Goal: Transaction & Acquisition: Purchase product/service

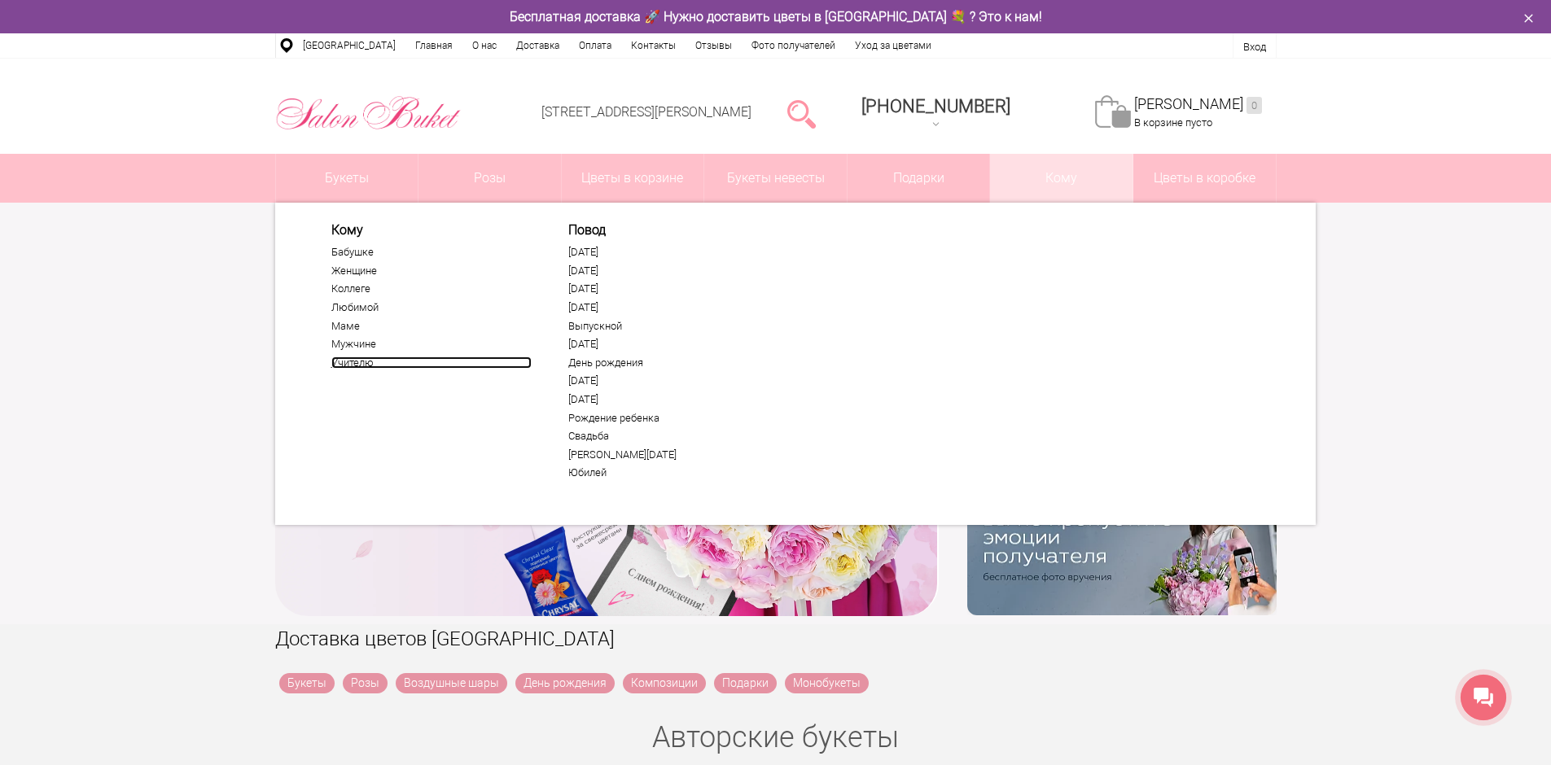
click at [349, 364] on link "Учителю" at bounding box center [431, 363] width 200 height 13
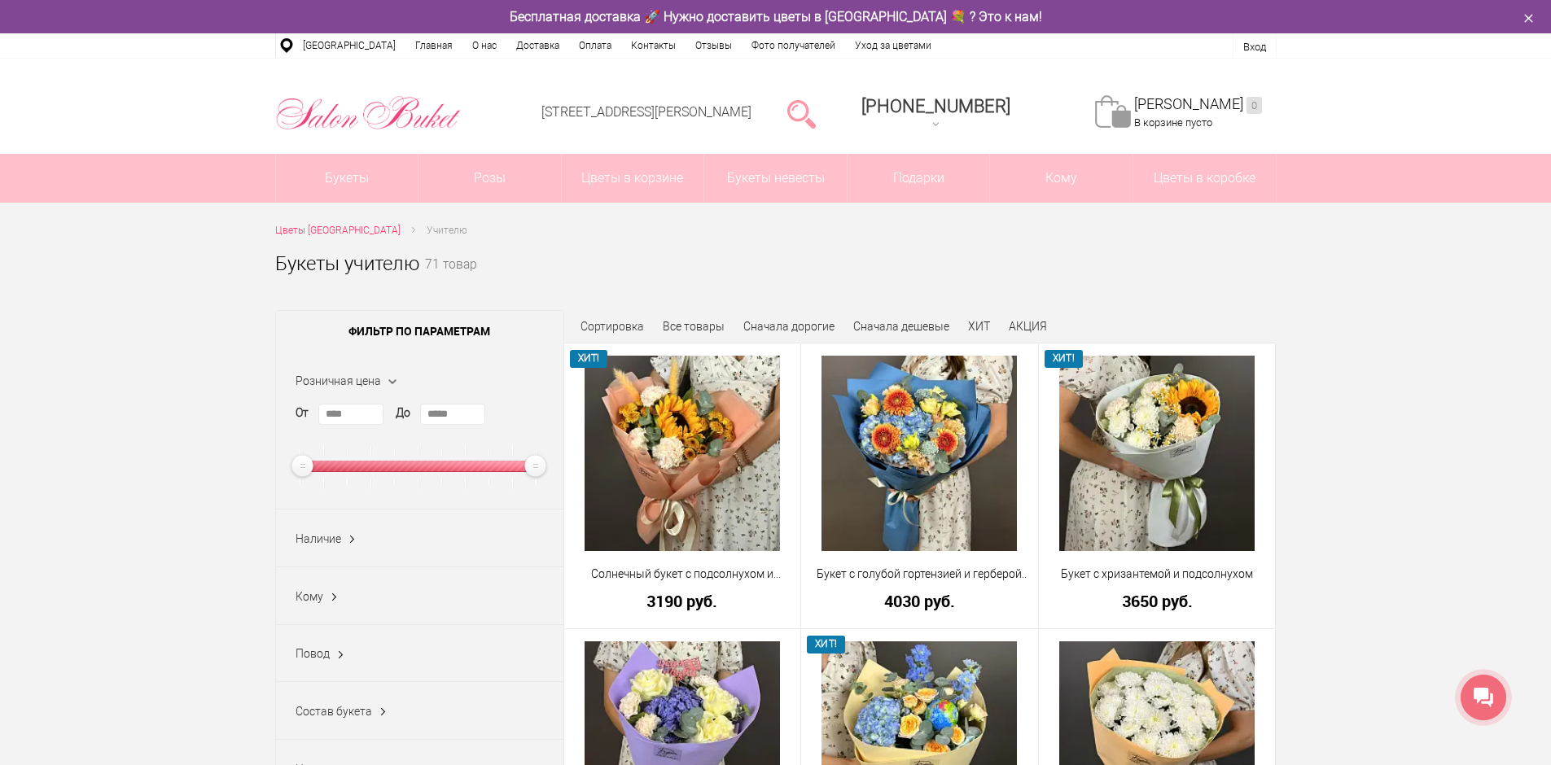
click at [617, 325] on span "Сортировка" at bounding box center [612, 326] width 64 height 13
click at [609, 329] on span "Сортировка" at bounding box center [612, 326] width 64 height 13
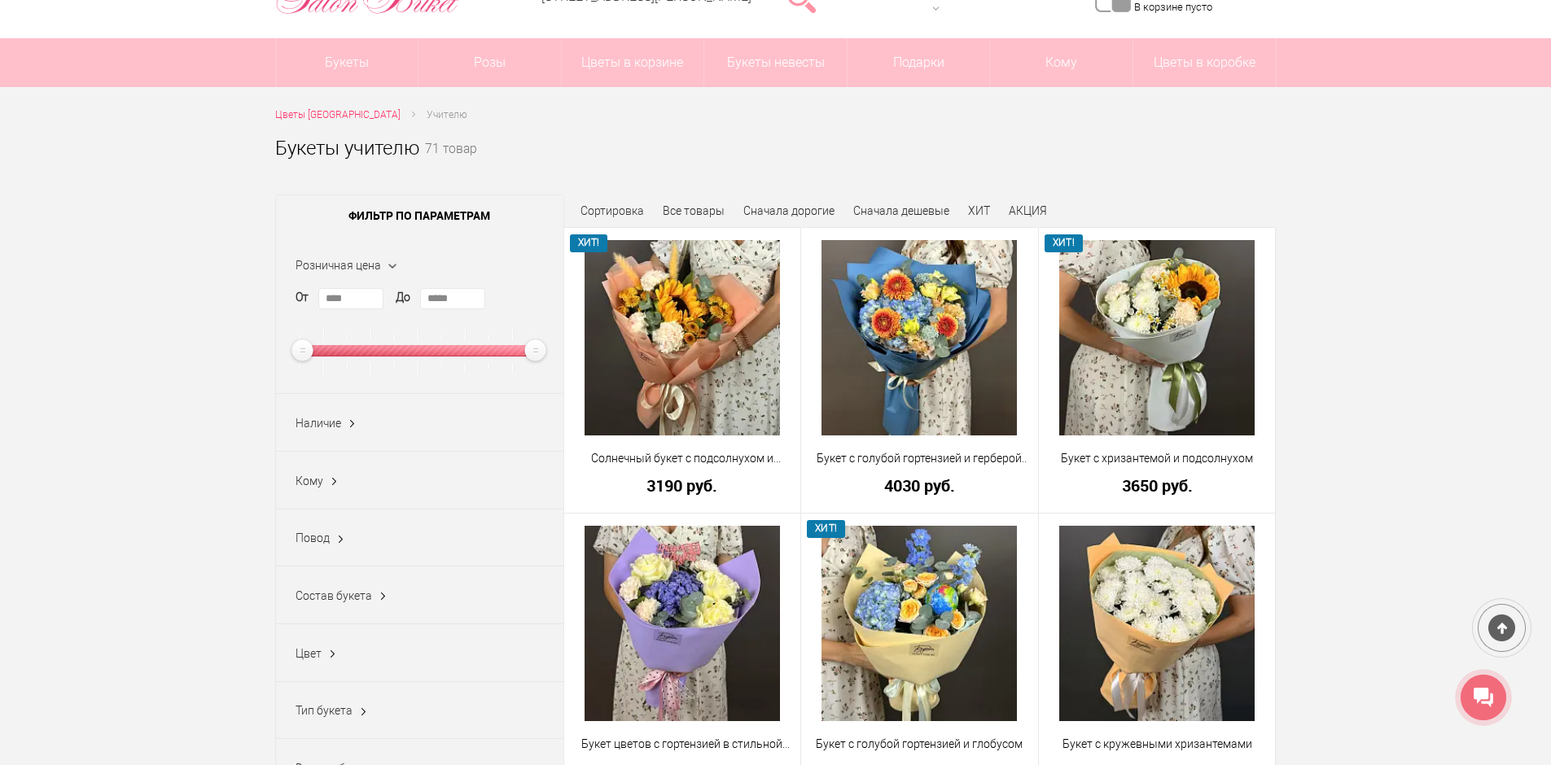
scroll to position [81, 0]
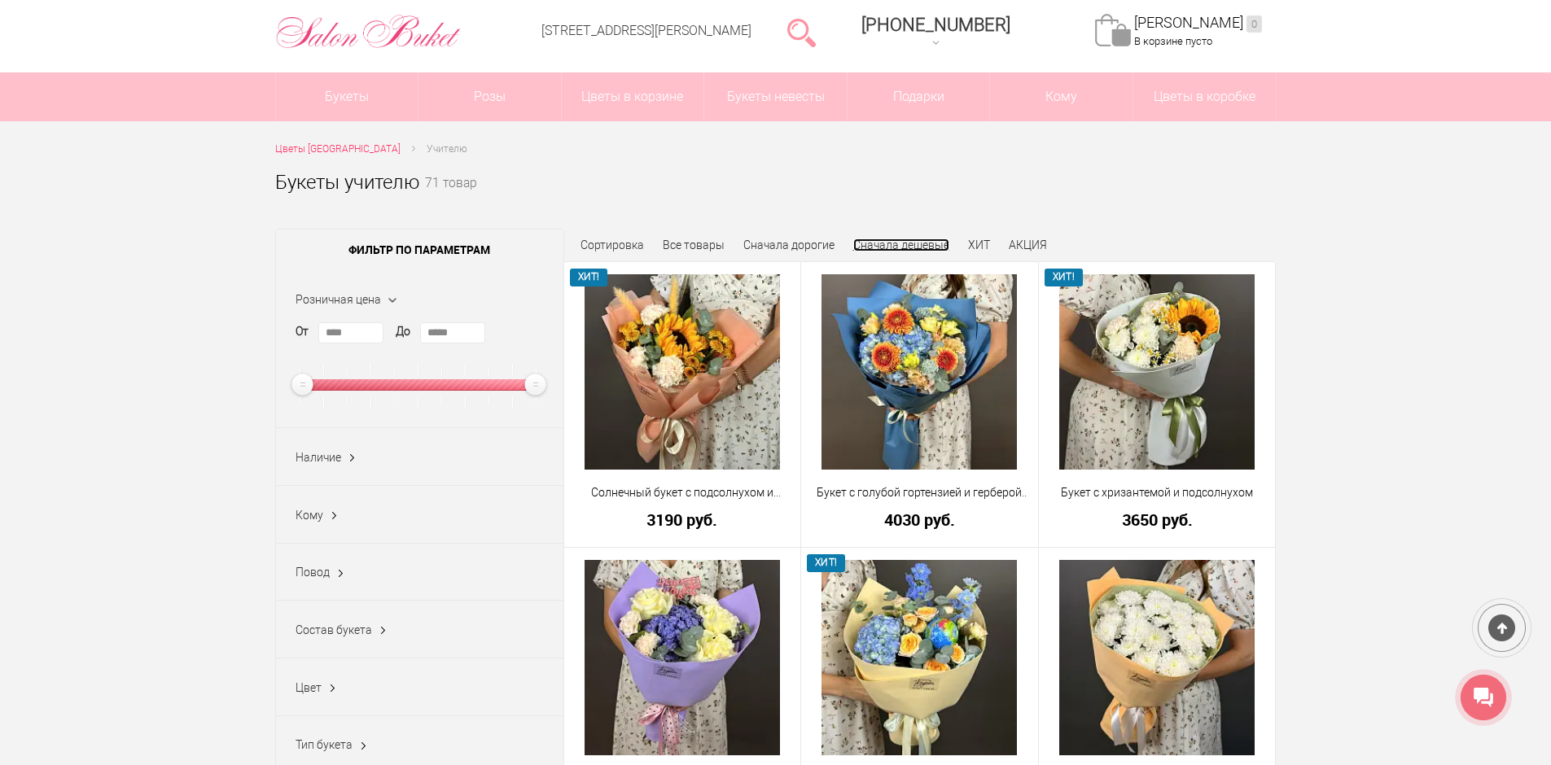
click at [914, 241] on link "Сначала дешевые" at bounding box center [901, 245] width 96 height 13
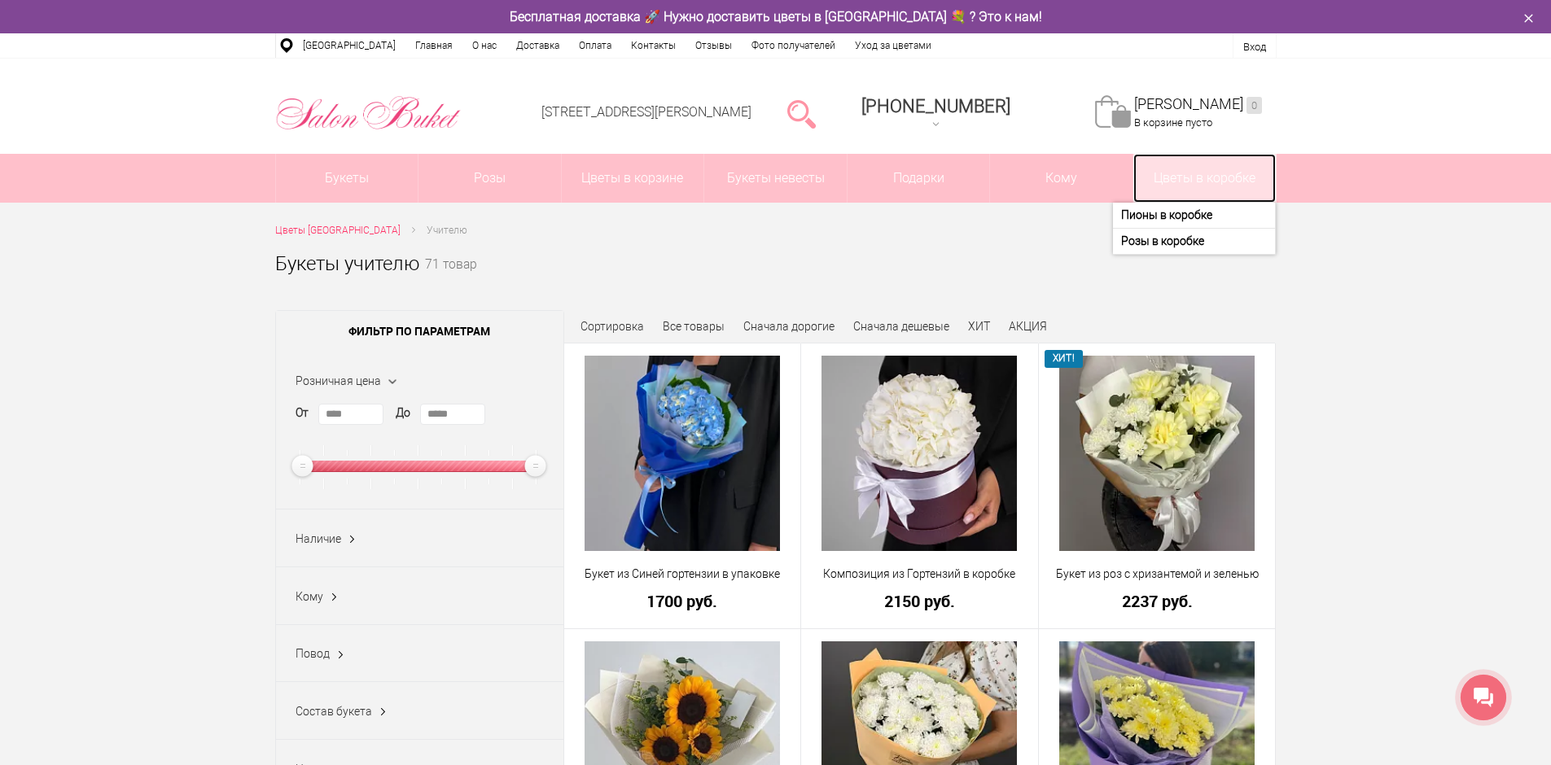
click at [1217, 181] on link "Цветы в коробке" at bounding box center [1204, 178] width 142 height 49
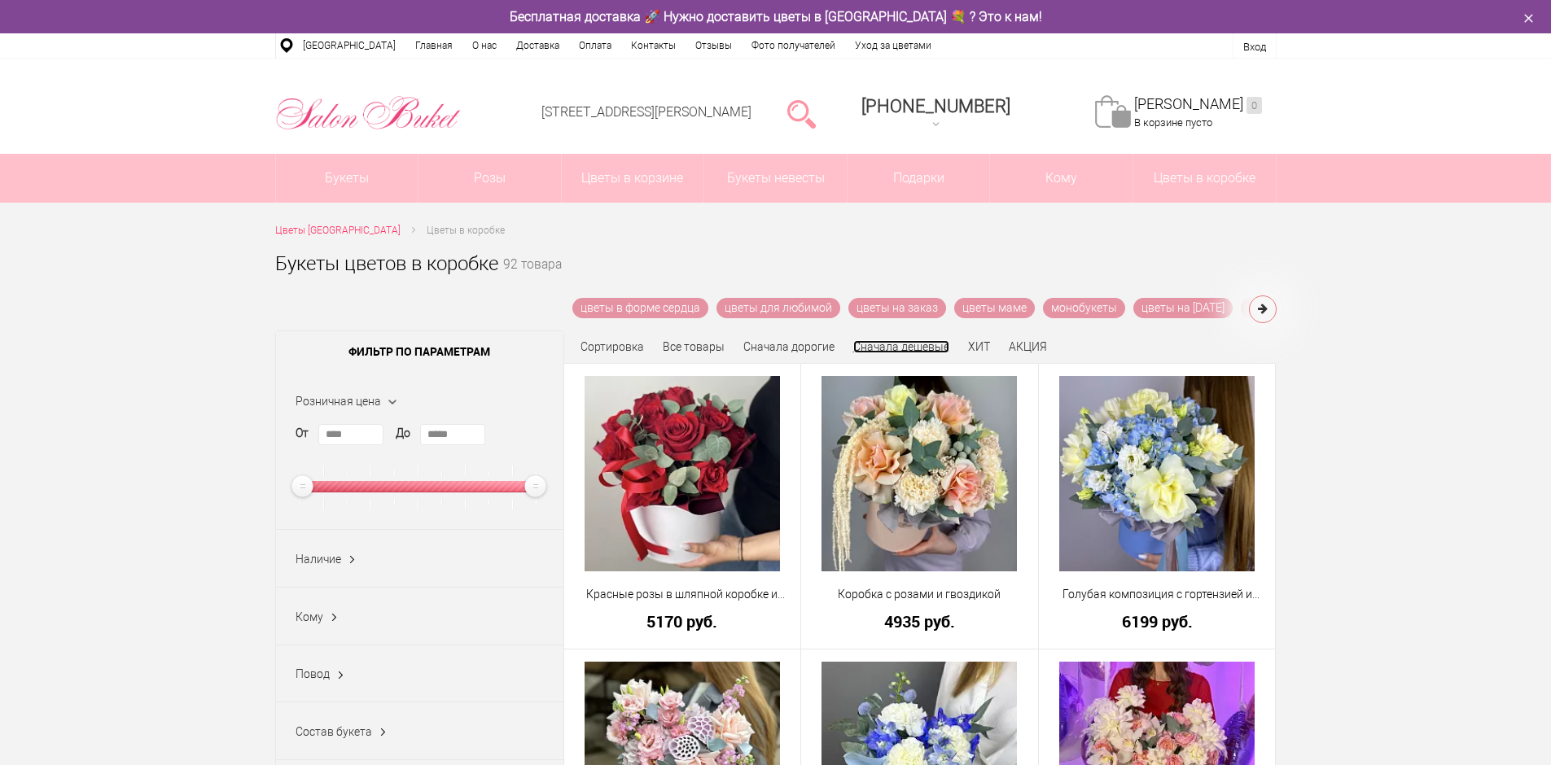
click at [925, 345] on link "Сначала дешевые" at bounding box center [901, 346] width 96 height 13
